Goal: Task Accomplishment & Management: Use online tool/utility

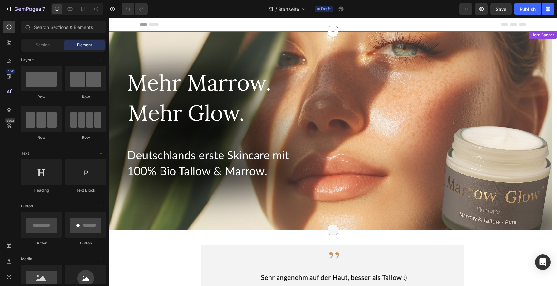
click at [331, 230] on icon at bounding box center [332, 230] width 3 height 3
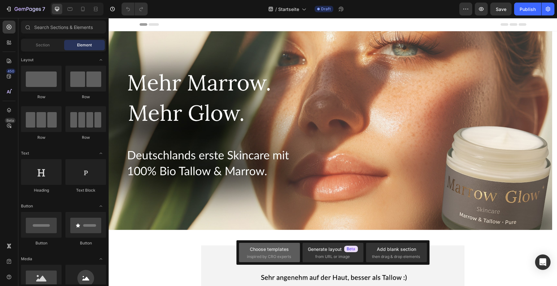
click at [276, 255] on span "inspired by CRO experts" at bounding box center [269, 257] width 44 height 6
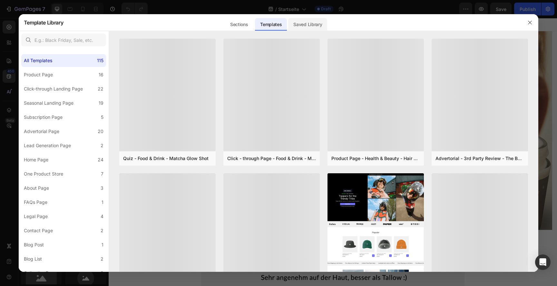
click at [313, 28] on div "Saved Library" at bounding box center [307, 24] width 39 height 13
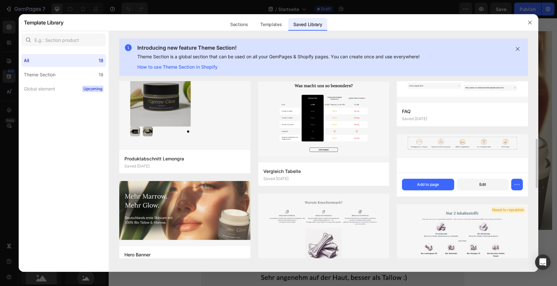
scroll to position [206, 0]
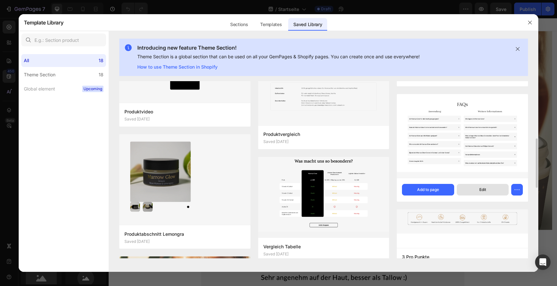
click at [483, 189] on div "Edit" at bounding box center [482, 190] width 7 height 6
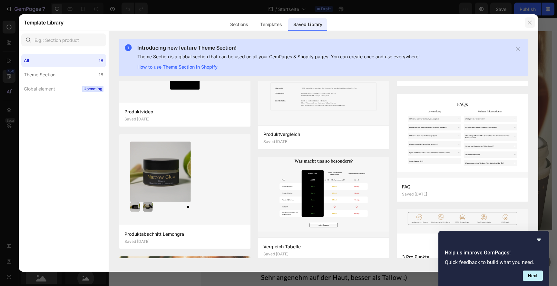
click at [530, 24] on icon "button" at bounding box center [529, 22] width 5 height 5
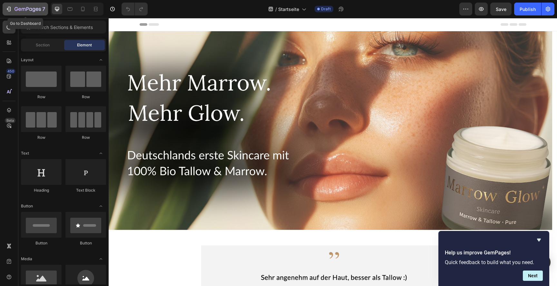
click at [15, 9] on icon "button" at bounding box center [27, 9] width 26 height 5
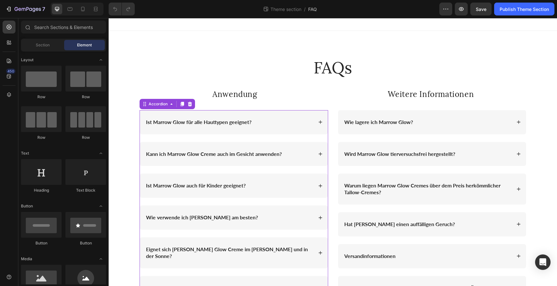
click at [282, 121] on div "Ist Marrow Glow für alle Hauttypen geeignet?" at bounding box center [229, 122] width 168 height 9
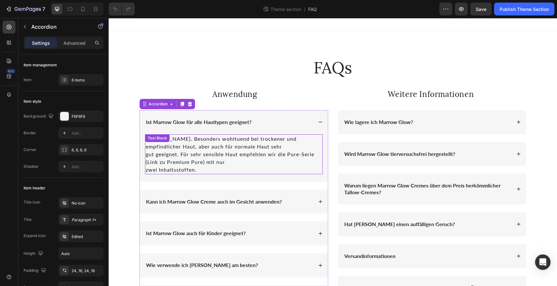
click at [168, 163] on p "gut geeignet. Für sehr sensible Haut empfehlen wir die Pure-Serie (Link zu Prem…" at bounding box center [234, 157] width 176 height 15
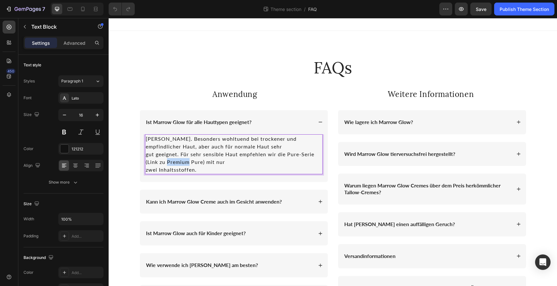
click at [168, 163] on p "gut geeignet. Für sehr sensible Haut empfehlen wir die Pure-Serie (Link zu Prem…" at bounding box center [234, 157] width 176 height 15
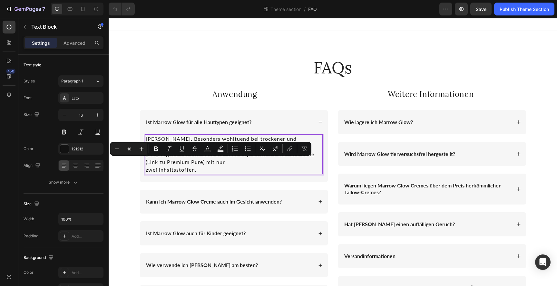
click at [145, 156] on div "Ja. Besonders wohltuend bei trockener und empfindlicher Haut, aber auch für nor…" at bounding box center [234, 154] width 178 height 40
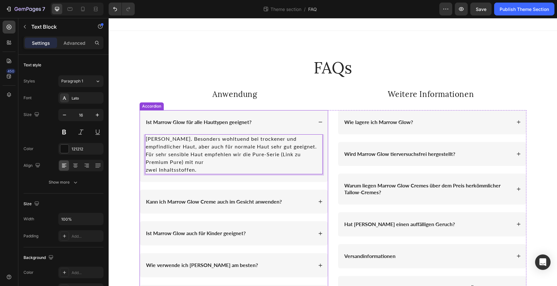
click at [292, 197] on div "Kann ich Marrow Glow Creme auch im Gesicht anwenden?" at bounding box center [229, 201] width 168 height 9
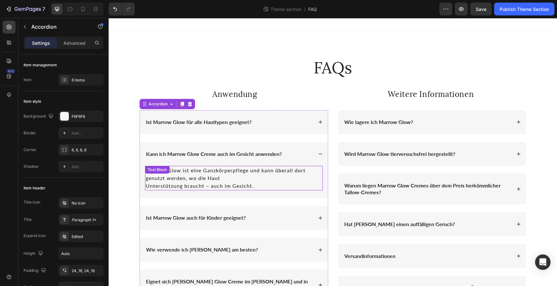
click at [148, 185] on p "Unterstützung braucht – auch im Gesicht." at bounding box center [234, 186] width 176 height 8
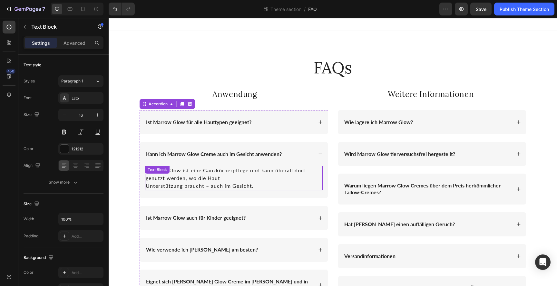
click at [148, 185] on p "Unterstützung braucht – auch im Gesicht." at bounding box center [234, 186] width 176 height 8
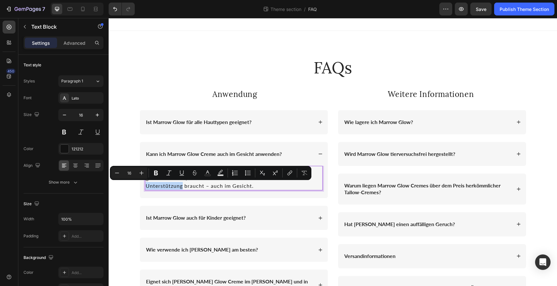
click at [146, 186] on p "Unterstützung braucht – auch im Gesicht." at bounding box center [234, 186] width 176 height 8
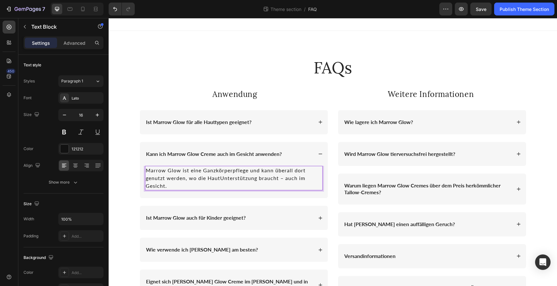
click at [146, 185] on p "Marrow Glow ist eine Ganzkörperpflege und kann überall dort genutzt werden, wo …" at bounding box center [234, 178] width 176 height 23
click at [218, 179] on p "Marrow Glow ist eine Ganzkörperpflege und kann überall dort genutzt werden, wo …" at bounding box center [234, 178] width 176 height 23
click at [260, 216] on div "Ist Marrow Glow auch für Kinder geeignet?" at bounding box center [229, 218] width 168 height 9
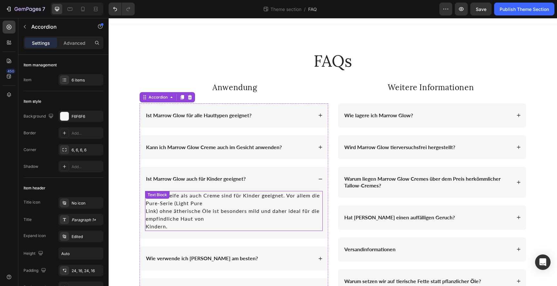
scroll to position [8, 0]
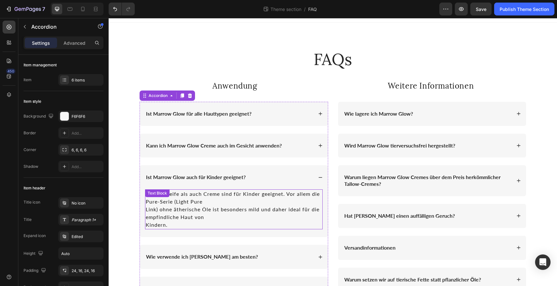
click at [162, 212] on p "Link) ohne ätherische Öle ist besonders mild und daher ideal für die empfindlic…" at bounding box center [234, 213] width 176 height 15
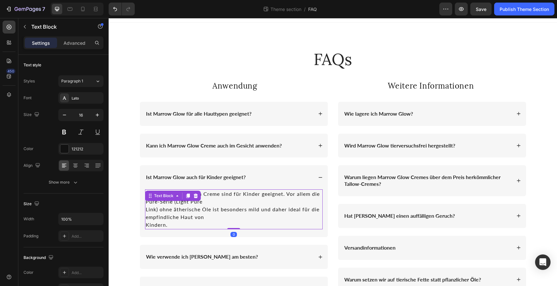
click at [162, 212] on p "Link) ohne ätherische Öle ist besonders mild und daher ideal für die empfindlic…" at bounding box center [234, 213] width 176 height 15
click at [146, 211] on p "Link) ohne ätherische Öle ist besonders mild und daher ideal für die empfindlic…" at bounding box center [234, 213] width 176 height 15
click at [146, 210] on p "Link) ohne ätherische Öle ist besonders mild und daher ideal für die empfindlic…" at bounding box center [234, 213] width 176 height 15
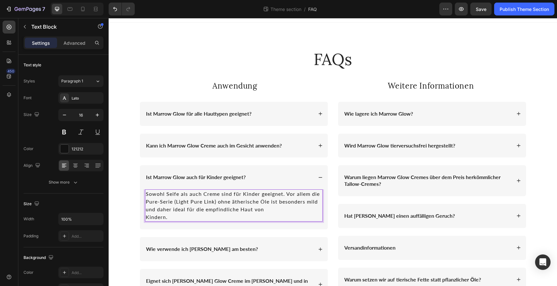
click at [206, 201] on p "Sowohl Seife als auch Creme sind für Kinder geeignet. Vor allem die Pure-Serie …" at bounding box center [234, 201] width 176 height 23
drag, startPoint x: 201, startPoint y: 201, endPoint x: 173, endPoint y: 201, distance: 28.0
click at [173, 201] on p "Sowohl Seife als auch Creme sind für Kinder geeignet. Vor allem die Pure-Serie …" at bounding box center [234, 201] width 176 height 23
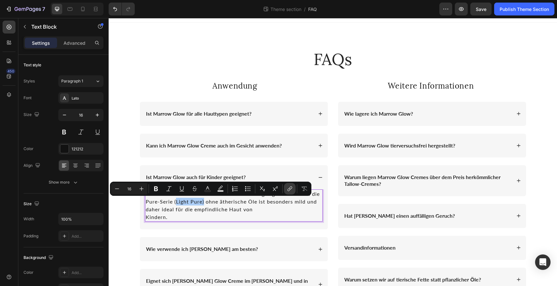
click at [292, 187] on icon "Editor contextual toolbar" at bounding box center [290, 188] width 3 height 3
click at [200, 200] on p "Sowohl Seife als auch Creme sind für Kinder geeignet. Vor allem die Pure-Serie …" at bounding box center [234, 201] width 176 height 23
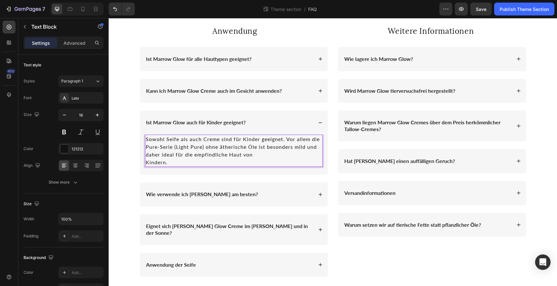
scroll to position [64, 0]
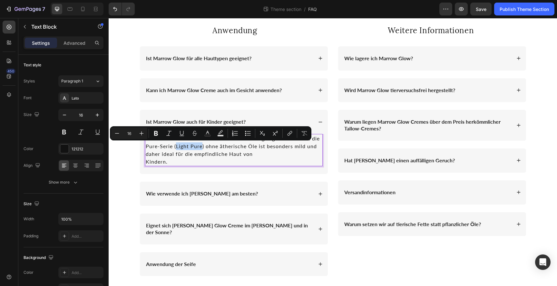
drag, startPoint x: 199, startPoint y: 147, endPoint x: 174, endPoint y: 146, distance: 25.1
click at [174, 146] on p "Sowohl Seife als auch Creme sind für Kinder geeignet. Vor allem die Pure-Serie …" at bounding box center [234, 146] width 176 height 23
click at [287, 133] on icon "Editor contextual toolbar" at bounding box center [289, 133] width 6 height 6
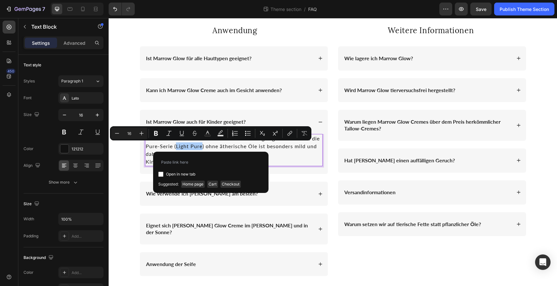
type input "https://marrow-glow.de/collections/marrow-tallow-creme"
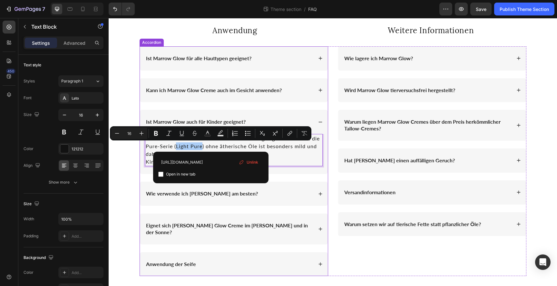
click at [285, 180] on div "Ist Marrow Glow für alle Hauttypen geeignet? Kann ich Marrow Glow Creme auch im…" at bounding box center [233, 161] width 188 height 230
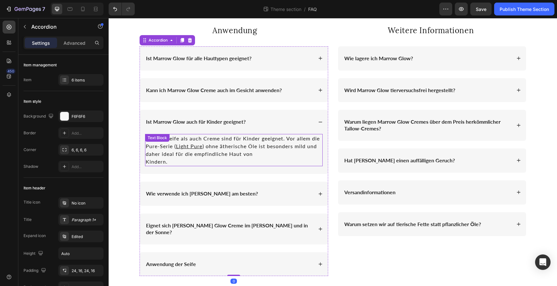
click at [228, 151] on p "Sowohl Seife als auch Creme sind für Kinder geeignet. Vor allem die Pure-Serie …" at bounding box center [234, 146] width 176 height 23
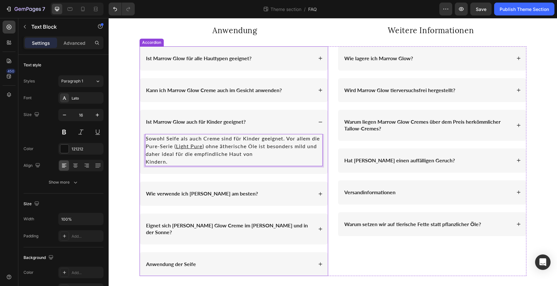
click at [141, 163] on div "Sowohl Seife als auch Creme sind für Kinder geeignet. Vor allem die Pure-Serie …" at bounding box center [234, 154] width 188 height 40
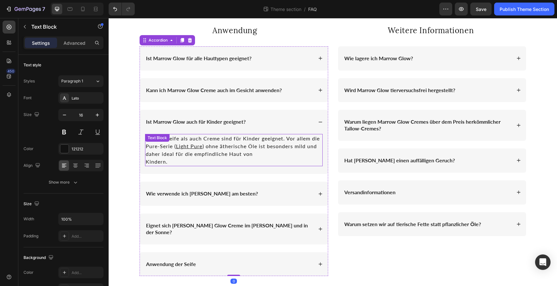
click at [146, 163] on p "Kindern." at bounding box center [234, 162] width 176 height 8
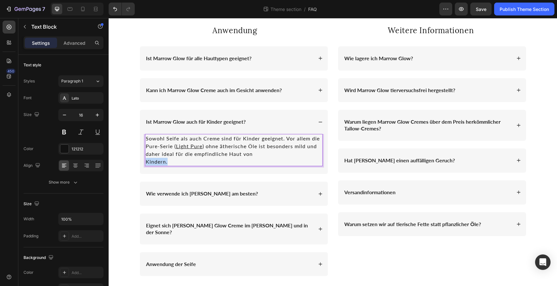
click at [146, 163] on p "Kindern." at bounding box center [234, 162] width 176 height 8
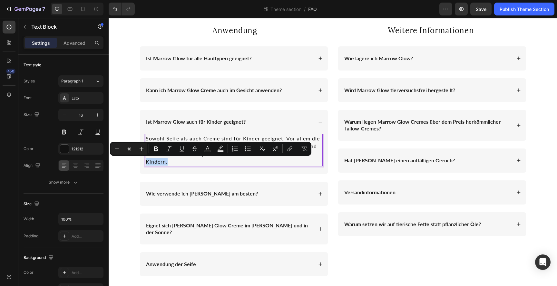
click at [146, 163] on p "Kindern." at bounding box center [234, 162] width 176 height 8
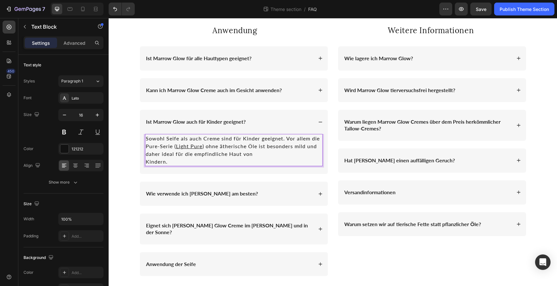
click at [146, 162] on p "Kindern." at bounding box center [234, 162] width 176 height 8
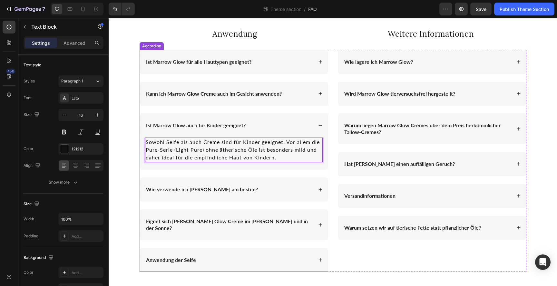
click at [289, 187] on div "Wie verwende ich [PERSON_NAME] am besten?" at bounding box center [229, 189] width 168 height 9
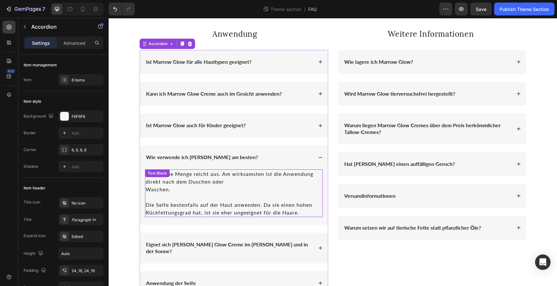
click at [158, 193] on p "Waschen." at bounding box center [234, 190] width 176 height 8
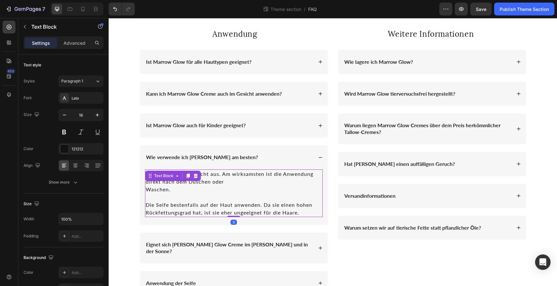
click at [158, 193] on p "Waschen." at bounding box center [234, 190] width 176 height 8
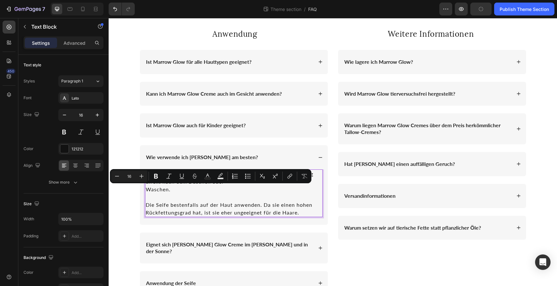
click at [164, 197] on p "Rich Text Editor. Editing area: main" at bounding box center [234, 197] width 176 height 8
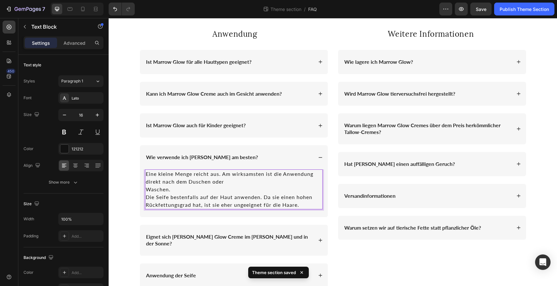
click at [146, 189] on p "Waschen." at bounding box center [234, 190] width 176 height 8
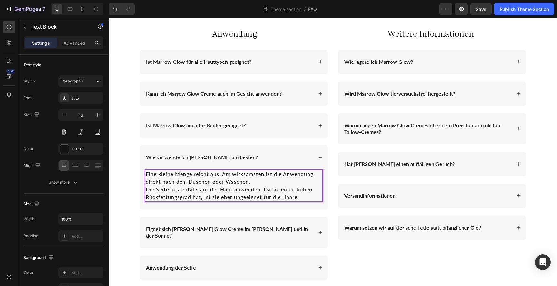
click at [253, 182] on p "Eine kleine Menge reicht aus. Am wirksamsten ist die Anwendung direkt nach dem …" at bounding box center [234, 177] width 176 height 15
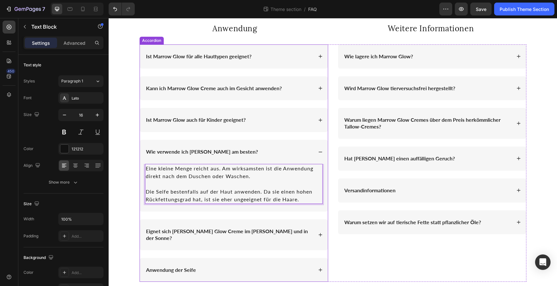
scroll to position [67, 0]
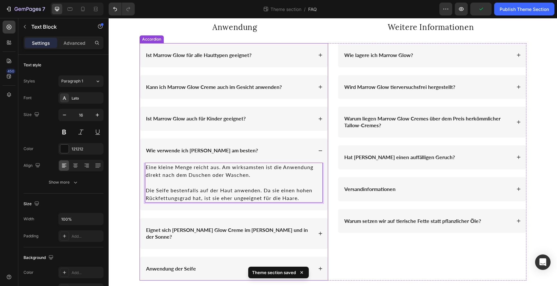
click at [298, 226] on div "Eignet sich [PERSON_NAME] Glow Creme im [PERSON_NAME] und in der Sonne?" at bounding box center [229, 233] width 168 height 15
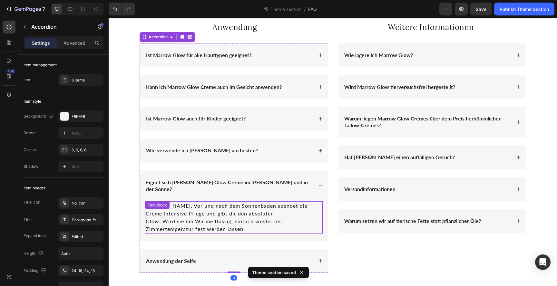
click at [203, 208] on p "Ja. Vor und nach dem Sonnenbaden spendet die Creme intensive Pflege und gibt di…" at bounding box center [234, 217] width 176 height 31
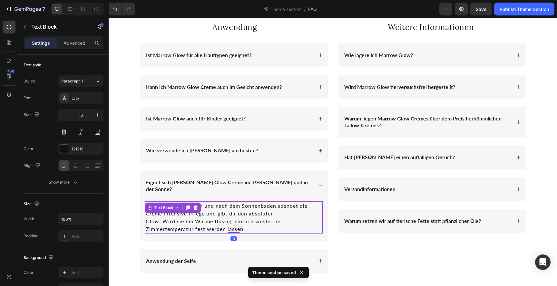
click at [203, 208] on p "Ja. Vor und nach dem Sonnenbaden spendet die Creme intensive Pflege und gibt di…" at bounding box center [234, 217] width 176 height 31
click at [157, 213] on p "Ja. Vor und nach dem Sonnenbaden spendet die Creme intensive Pflege und gibt di…" at bounding box center [234, 217] width 176 height 31
click at [146, 213] on p "Ja. Vor und nach dem Sonnenbaden spendet die Creme intensive Pflege und gibt di…" at bounding box center [234, 217] width 176 height 31
click at [146, 215] on p "Ja. Vor und nach dem Sonnenbaden spendet die Creme intensive Pflege und gibt di…" at bounding box center [234, 217] width 176 height 31
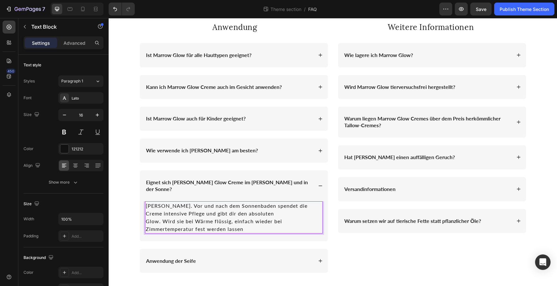
scroll to position [60, 0]
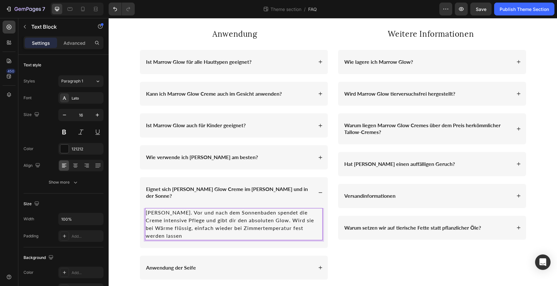
click at [285, 223] on p "Ja. Vor und nach dem Sonnenbaden spendet die Creme intensive Pflege und gibt di…" at bounding box center [234, 224] width 176 height 31
click at [293, 221] on p "Ja. Vor und nach dem Sonnenbaden spendet die Creme intensive Pflege und gibt di…" at bounding box center [234, 224] width 176 height 31
click at [289, 256] on div "Anwendung der Seife" at bounding box center [234, 268] width 188 height 24
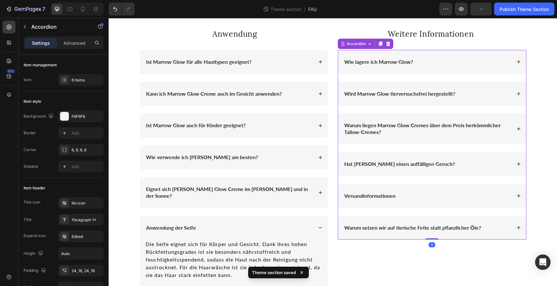
click at [427, 64] on div "Wie lagere ich Marrow Glow?" at bounding box center [427, 62] width 168 height 9
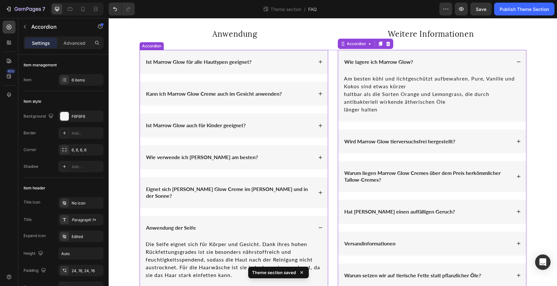
click at [299, 224] on div "Anwendung der Seife" at bounding box center [229, 228] width 168 height 9
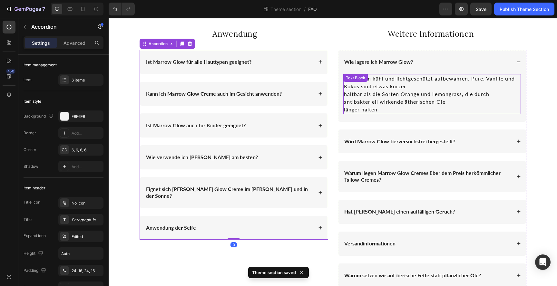
click at [367, 91] on p "haltbar als die Sorten Orange und Lemongrass, die durch antibakteriell wirkende…" at bounding box center [432, 97] width 176 height 15
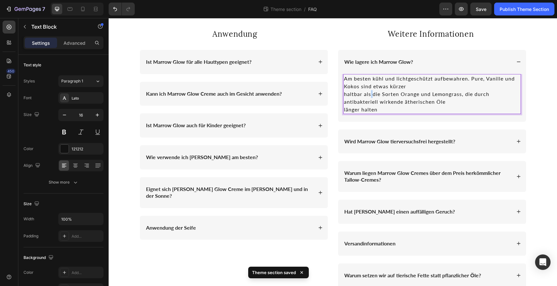
click at [367, 91] on p "haltbar als die Sorten Orange und Lemongrass, die durch antibakteriell wirkende…" at bounding box center [432, 97] width 176 height 15
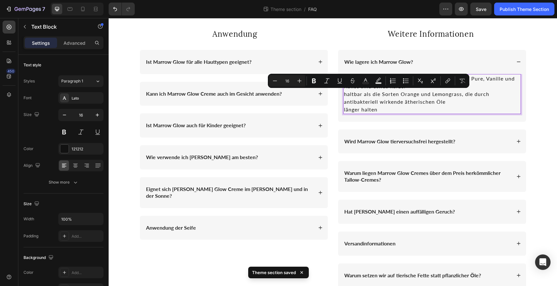
click at [344, 94] on p "haltbar als die Sorten Orange und Lemongrass, die durch antibakteriell wirkende…" at bounding box center [432, 97] width 176 height 15
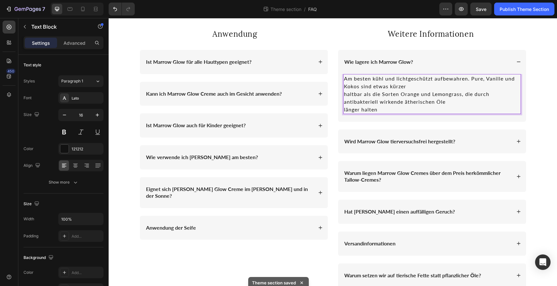
click at [344, 94] on p "haltbar als die Sorten Orange und Lemongrass, die durch antibakteriell wirkende…" at bounding box center [432, 97] width 176 height 15
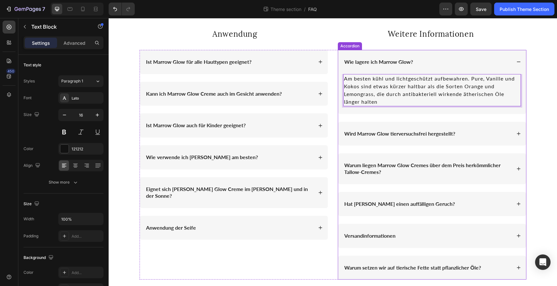
click at [462, 126] on div "Wird Marrow Glow tierversuchsfrei hergestellt?" at bounding box center [432, 134] width 188 height 24
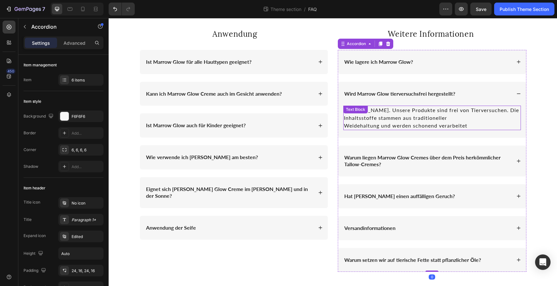
click at [395, 118] on p "[PERSON_NAME]. Unsere Produkte sind frei von Tierversuchen. Die Inhaltsstoffe s…" at bounding box center [432, 113] width 176 height 15
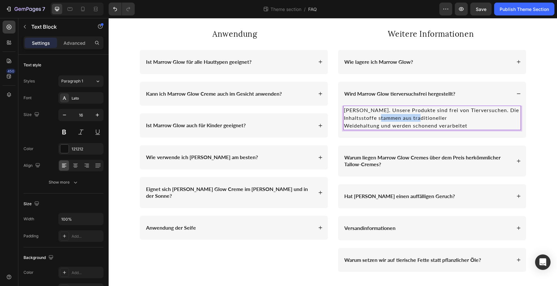
click at [395, 118] on p "[PERSON_NAME]. Unsere Produkte sind frei von Tierversuchen. Die Inhaltsstoffe s…" at bounding box center [432, 113] width 176 height 15
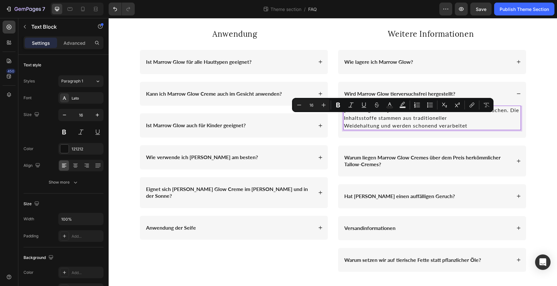
click at [350, 126] on p "Weidehaltung und werden schonend verarbeitet" at bounding box center [432, 126] width 176 height 8
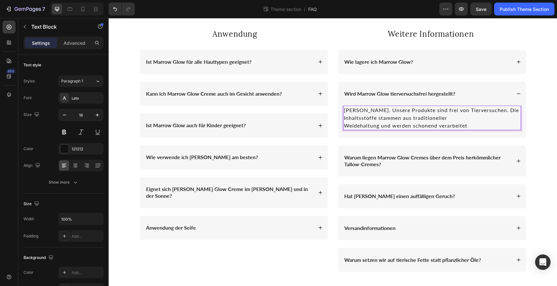
click at [344, 124] on p "Weidehaltung und werden schonend verarbeitet" at bounding box center [432, 126] width 176 height 8
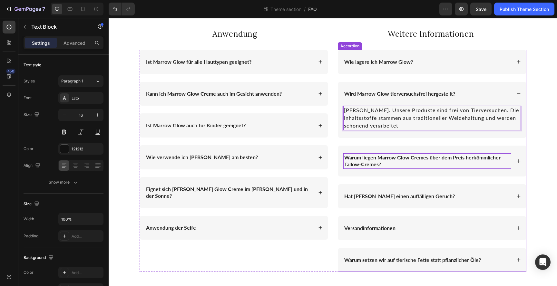
click at [469, 157] on strong "Warum liegen Marrow Glow Cremes über dem Preis herkömmlicher Tallow-Cremes?" at bounding box center [422, 160] width 156 height 13
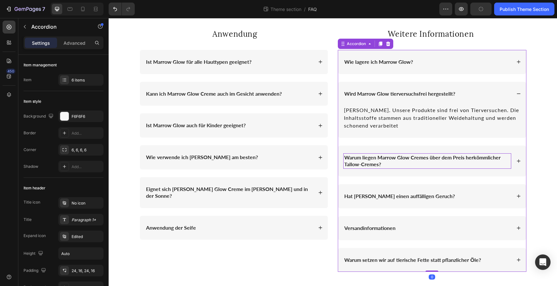
click at [454, 168] on div "Warum liegen Marrow Glow Cremes über dem Preis herkömmlicher Tallow-Cremes?" at bounding box center [427, 160] width 168 height 15
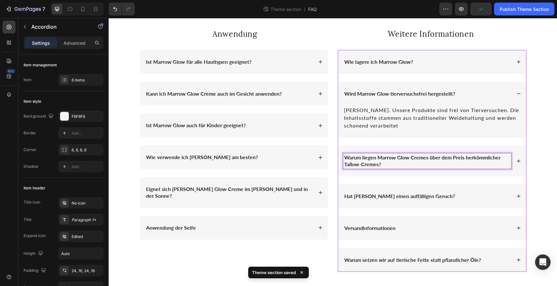
click at [405, 176] on div "Warum liegen Marrow Glow Cremes über dem Preis herkömmlicher Tallow-Cremes?" at bounding box center [432, 161] width 188 height 31
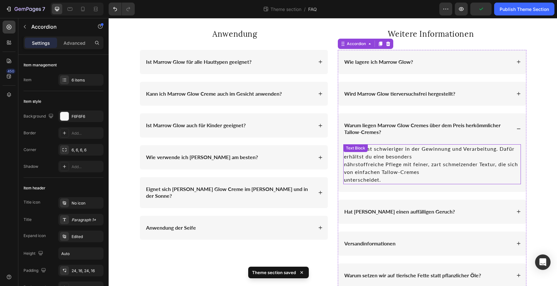
click at [364, 159] on p "Marrow ist schwieriger in der Gewinnung und Verarbeitung. Dafür erhältst du ein…" at bounding box center [432, 152] width 176 height 15
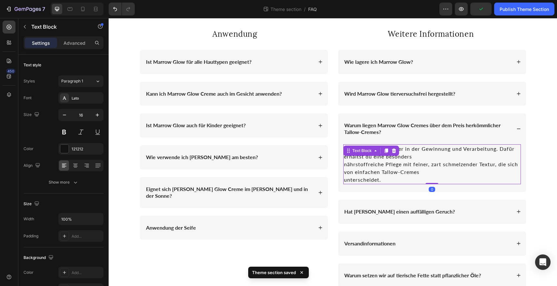
click at [364, 159] on p "Marrow ist schwieriger in der Gewinnung und Verarbeitung. Dafür erhältst du ein…" at bounding box center [432, 152] width 176 height 15
click at [344, 164] on p "nährstoffreiche Pflege mit feiner, zart schmelzender Textur, die sich von einfa…" at bounding box center [432, 167] width 176 height 15
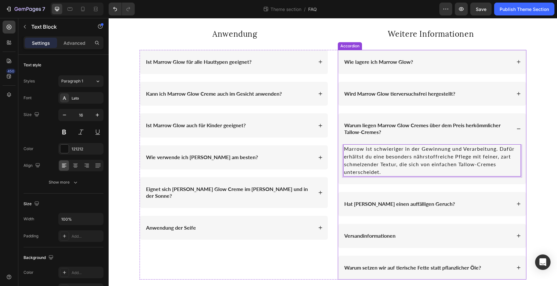
click at [476, 209] on div "Hat [PERSON_NAME] einen auffälligen Geruch?" at bounding box center [432, 204] width 188 height 24
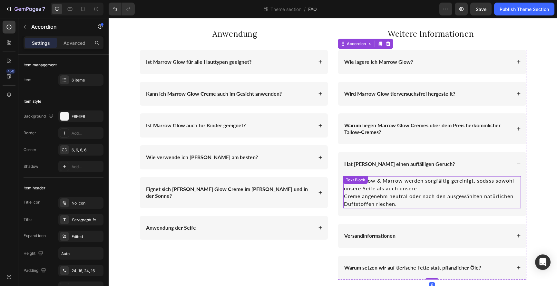
click at [352, 192] on p "Creme angenehm neutral oder nach den ausgewählten natürlichen Duftstoffen riech…" at bounding box center [432, 199] width 176 height 15
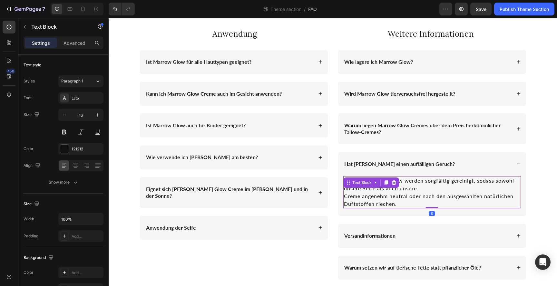
click at [352, 192] on p "Creme angenehm neutral oder nach den ausgewählten natürlichen Duftstoffen riech…" at bounding box center [432, 199] width 176 height 15
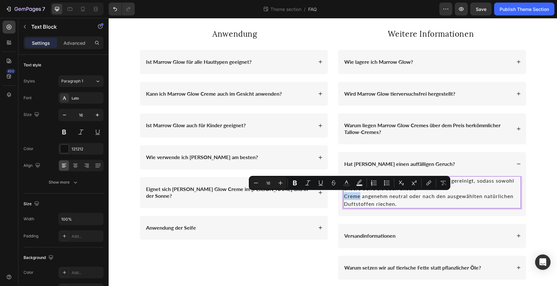
click at [344, 199] on p "Creme angenehm neutral oder nach den ausgewählten natürlichen Duftstoffen riech…" at bounding box center [432, 199] width 176 height 15
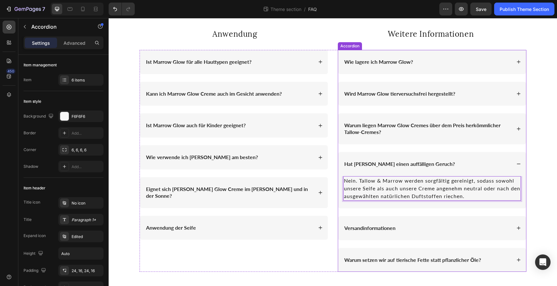
click at [382, 213] on div "Wie lagere ich Marrow Glow? Wird Marrow Glow tierversuchsfrei hergestellt? Waru…" at bounding box center [432, 161] width 188 height 222
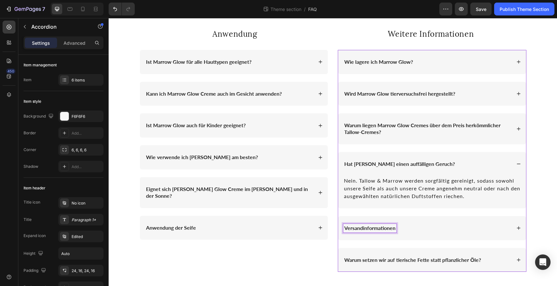
click at [399, 226] on div "Versandinformationen" at bounding box center [427, 228] width 168 height 9
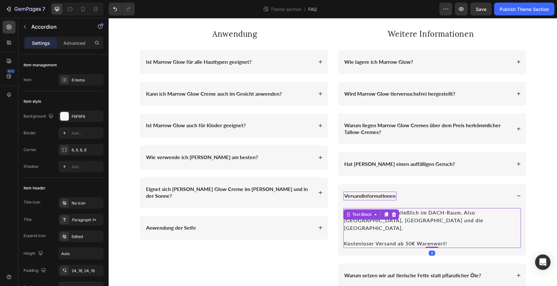
click at [351, 232] on p at bounding box center [432, 236] width 176 height 8
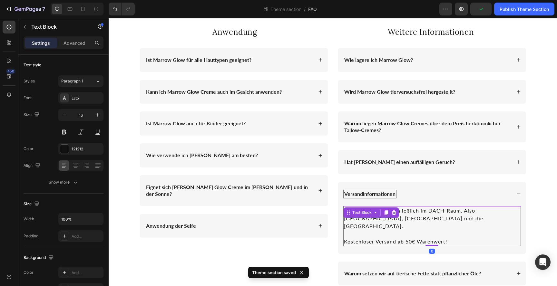
scroll to position [63, 0]
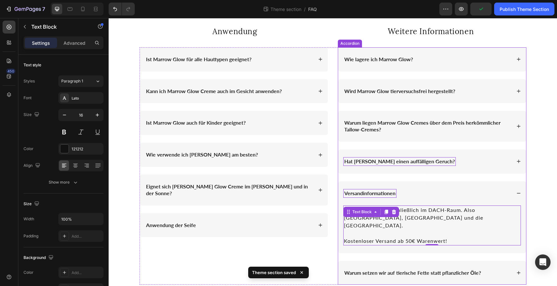
click at [440, 164] on strong "Hat [PERSON_NAME] einen auffälligen Geruch?" at bounding box center [399, 161] width 111 height 6
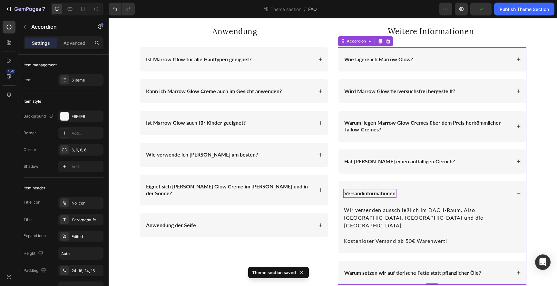
click at [451, 168] on div "Hat [PERSON_NAME] einen auffälligen Geruch?" at bounding box center [432, 161] width 188 height 24
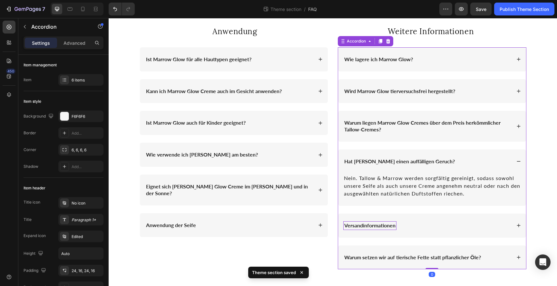
click at [452, 166] on div "Hat [PERSON_NAME] einen auffälligen Geruch?" at bounding box center [427, 161] width 168 height 9
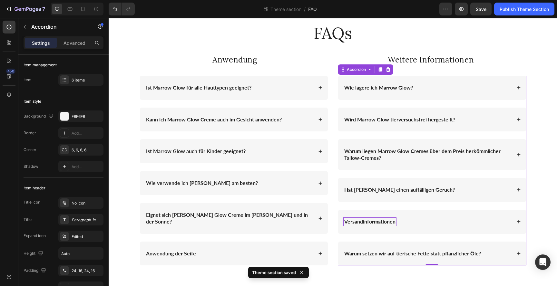
click at [395, 244] on div "Warum setzen wir auf tierische Fette statt pflanzlicher Öle?" at bounding box center [432, 254] width 188 height 24
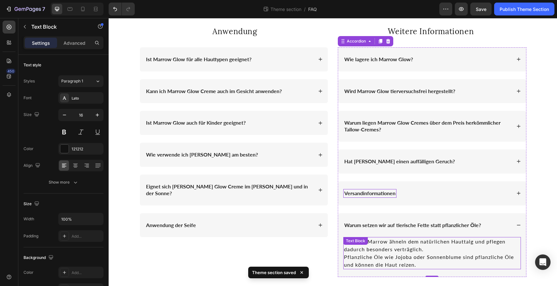
click at [348, 259] on p "Tallow & Marrow ähneln dem natürlichen Hauttalg und pflegen dadurch besonders v…" at bounding box center [432, 253] width 176 height 31
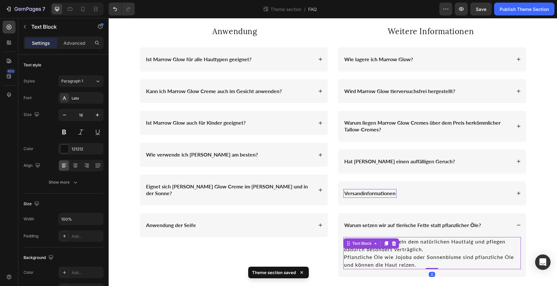
click at [348, 259] on p "Tallow & Marrow ähneln dem natürlichen Hauttalg und pflegen dadurch besonders v…" at bounding box center [432, 253] width 176 height 31
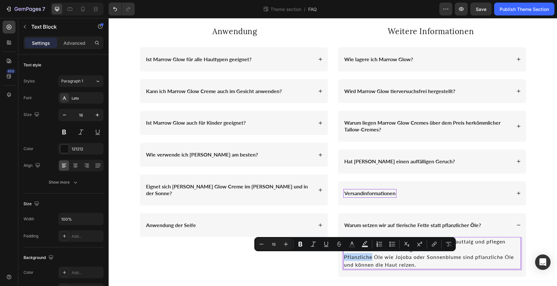
click at [344, 257] on p "Tallow & Marrow ähneln dem natürlichen Hauttalg und pflegen dadurch besonders v…" at bounding box center [432, 253] width 176 height 31
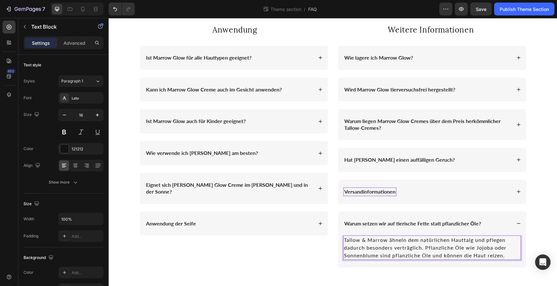
scroll to position [67, 0]
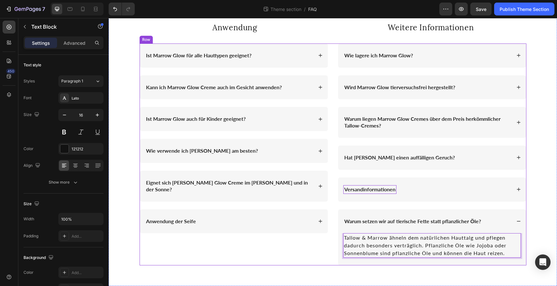
click at [317, 249] on div "Anwendung Heading Row Ist Marrow Glow für alle Hauttypen geeignet? Kann ich Mar…" at bounding box center [233, 154] width 188 height 222
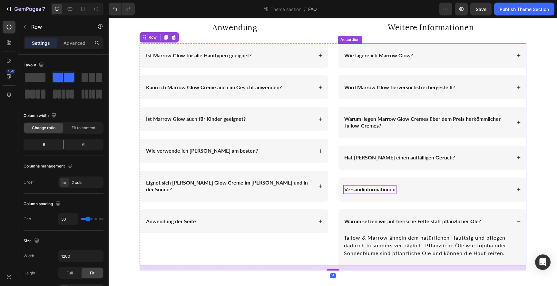
click at [491, 217] on div "Warum setzen wir auf tierische Fette statt pflanzlicher Öle?" at bounding box center [427, 221] width 168 height 9
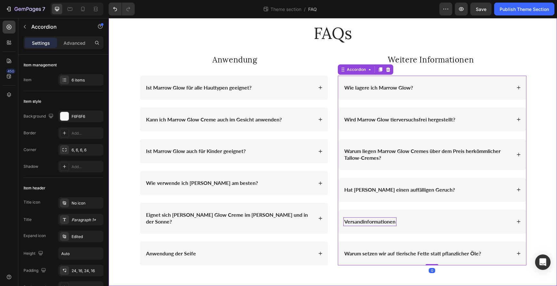
scroll to position [34, 0]
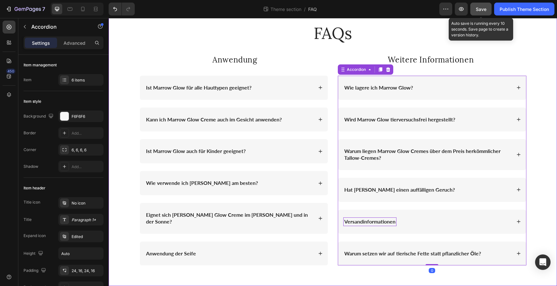
click at [487, 9] on button "Save" at bounding box center [480, 9] width 21 height 13
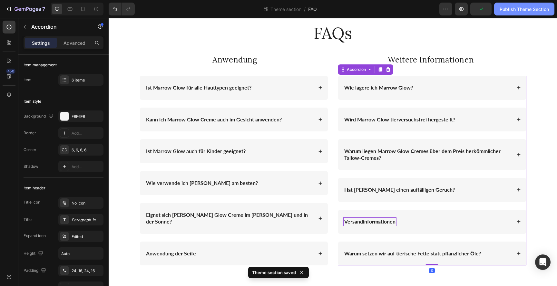
click at [513, 11] on div "Publish Theme Section" at bounding box center [523, 9] width 49 height 7
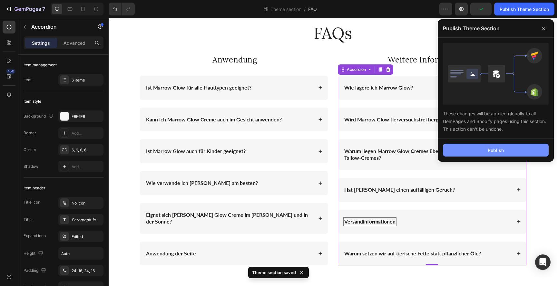
click at [498, 144] on button "Publish" at bounding box center [496, 150] width 106 height 13
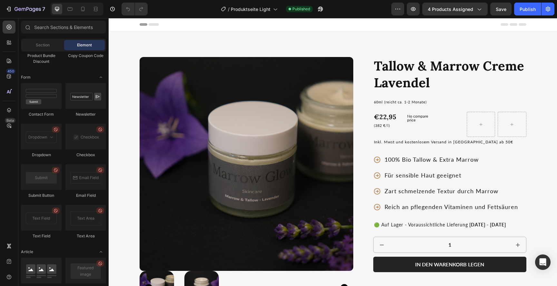
scroll to position [1719, 0]
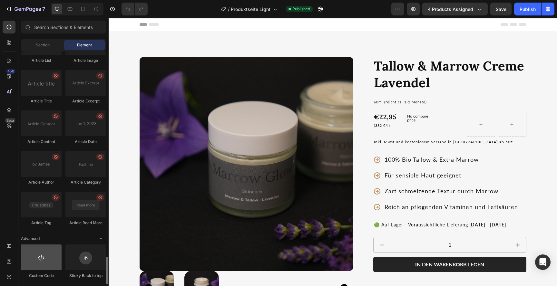
click at [39, 257] on div at bounding box center [41, 258] width 41 height 26
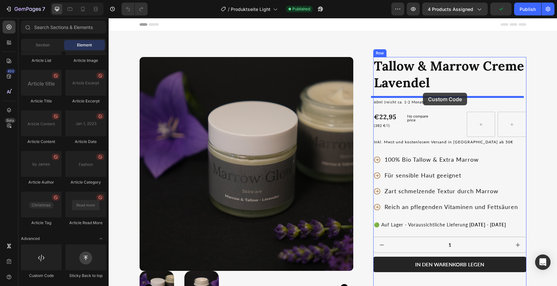
drag, startPoint x: 151, startPoint y: 280, endPoint x: 423, endPoint y: 93, distance: 330.3
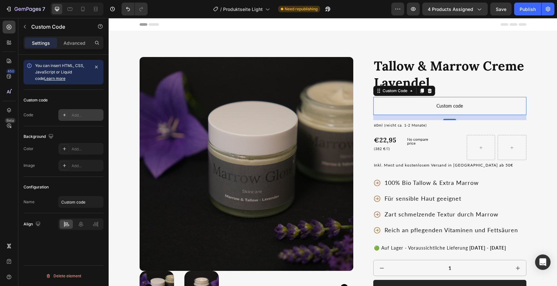
click at [75, 113] on div "Add..." at bounding box center [87, 115] width 30 height 6
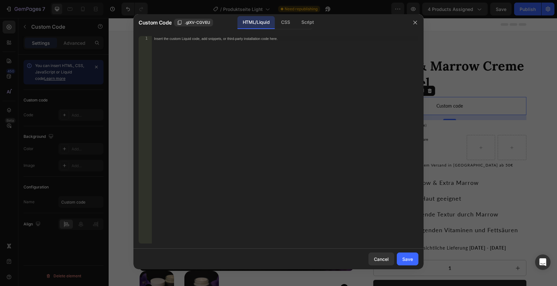
click at [232, 61] on div "Insert the custom Liquid code, add snippets, or third-party installation code h…" at bounding box center [284, 145] width 267 height 218
paste textarea "<div class="jdgm-widget jdgm-preview-badge"></div>"
type textarea "<div class="jdgm-widget jdgm-preview-badge"></div>"
click at [407, 261] on div "Save" at bounding box center [407, 259] width 11 height 7
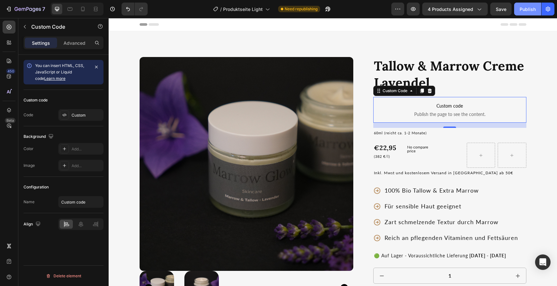
click at [526, 6] on div "Publish" at bounding box center [527, 9] width 16 height 7
click at [81, 117] on div "Custom" at bounding box center [87, 115] width 30 height 6
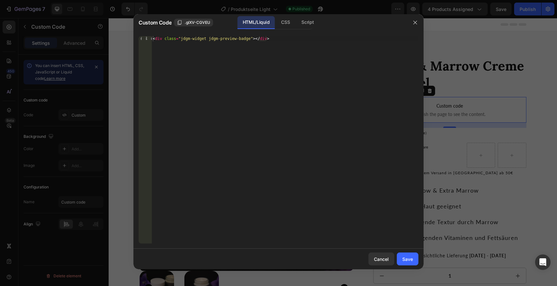
type textarea "<div class="jdgm-widget jdgm-preview-badge"></div>"
drag, startPoint x: 287, startPoint y: 41, endPoint x: 169, endPoint y: 40, distance: 118.2
click at [169, 40] on div "< div class = "jdgm-widget jdgm-preview-badge" > </ div >" at bounding box center [284, 145] width 267 height 218
click at [215, 50] on div "< div class = "jdgm-widget jdgm-preview-badge" > </ div >" at bounding box center [284, 145] width 267 height 218
drag, startPoint x: 283, startPoint y: 38, endPoint x: 143, endPoint y: 40, distance: 139.8
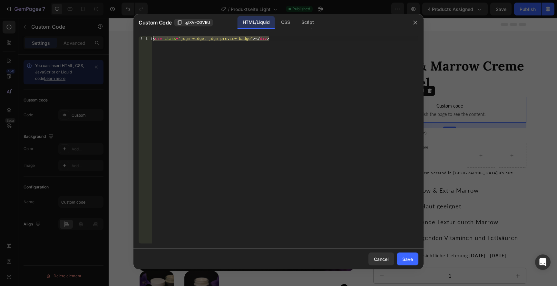
click at [143, 40] on div "<div class="jdgm-widget jdgm-preview-badge"></div> 1 < div class = "jdgm-widget…" at bounding box center [279, 139] width 280 height 207
paste textarea
click at [406, 265] on button "Save" at bounding box center [408, 259] width 22 height 13
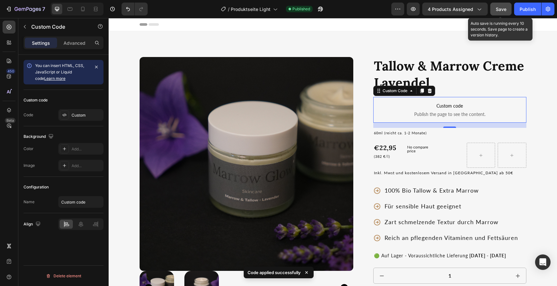
click at [501, 8] on span "Save" at bounding box center [500, 8] width 11 height 5
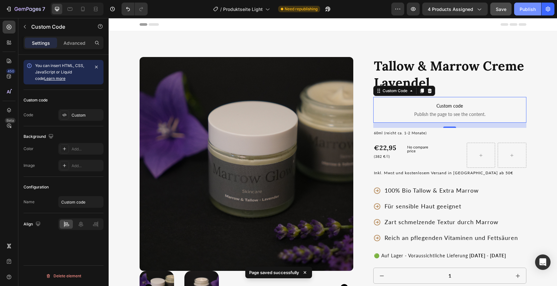
click at [534, 9] on div "Publish" at bounding box center [527, 9] width 16 height 7
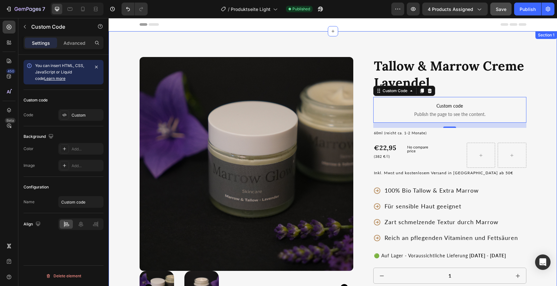
click at [269, 43] on div "Product Images Tallow & Marrow Creme Lavendel Product Title Custom code Publish…" at bounding box center [333, 241] width 448 height 421
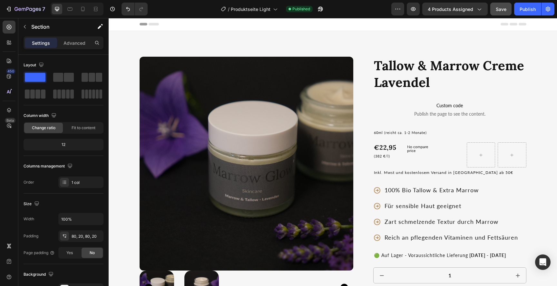
scroll to position [0, 0]
